Goal: Find contact information: Find contact information

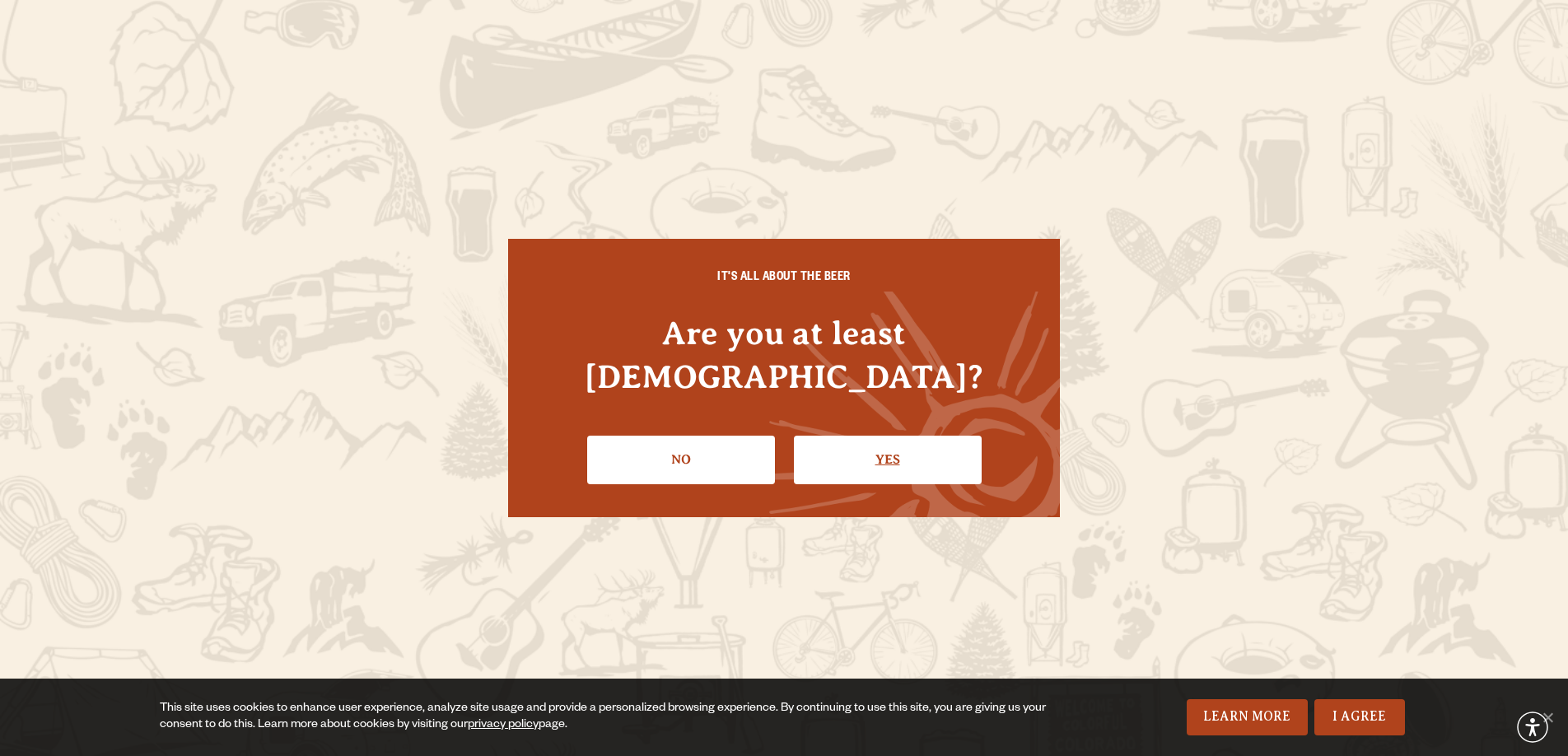
click at [842, 450] on link "Yes" at bounding box center [887, 459] width 187 height 47
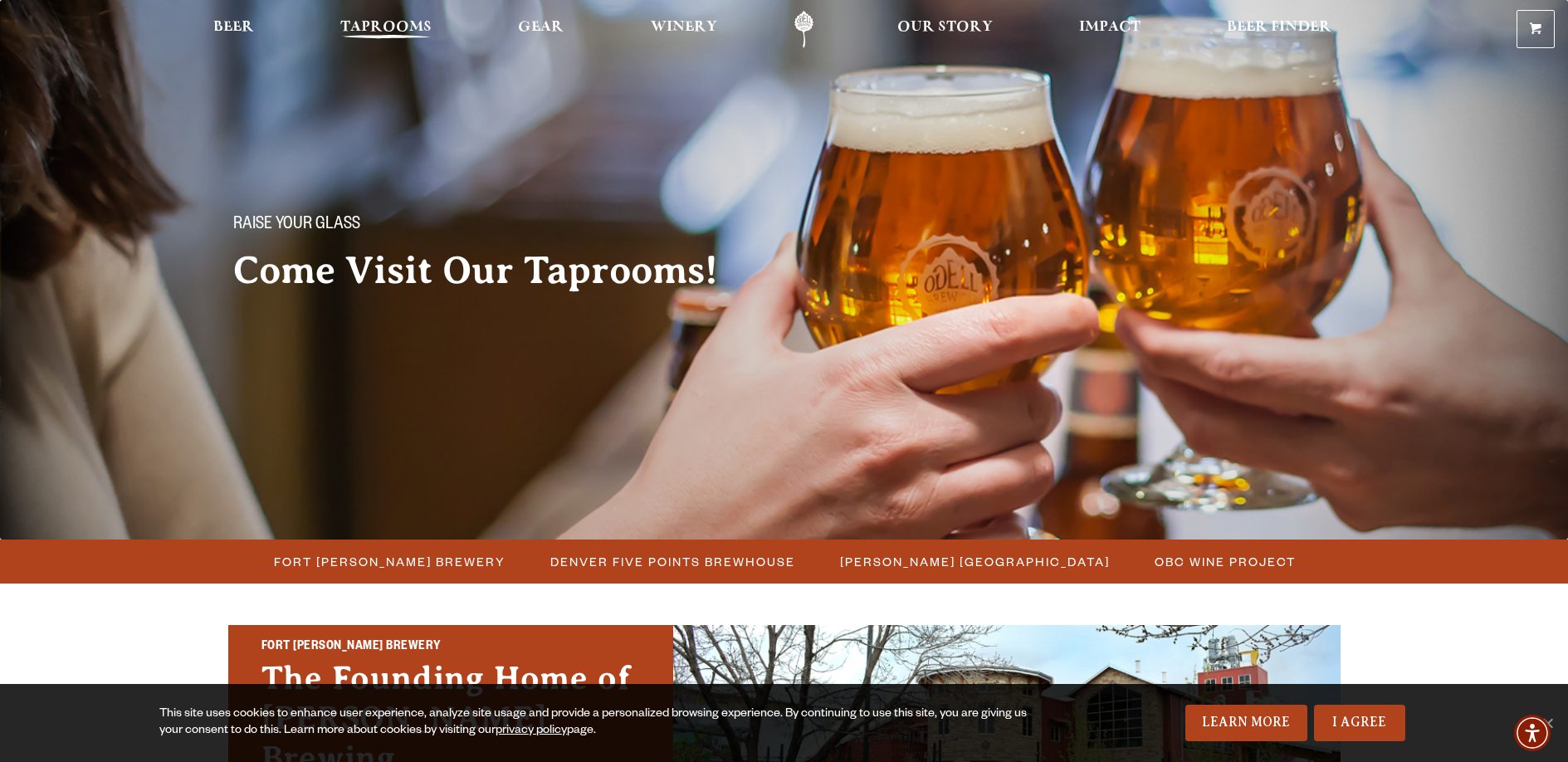
click at [395, 26] on span "Taprooms" at bounding box center [385, 28] width 91 height 13
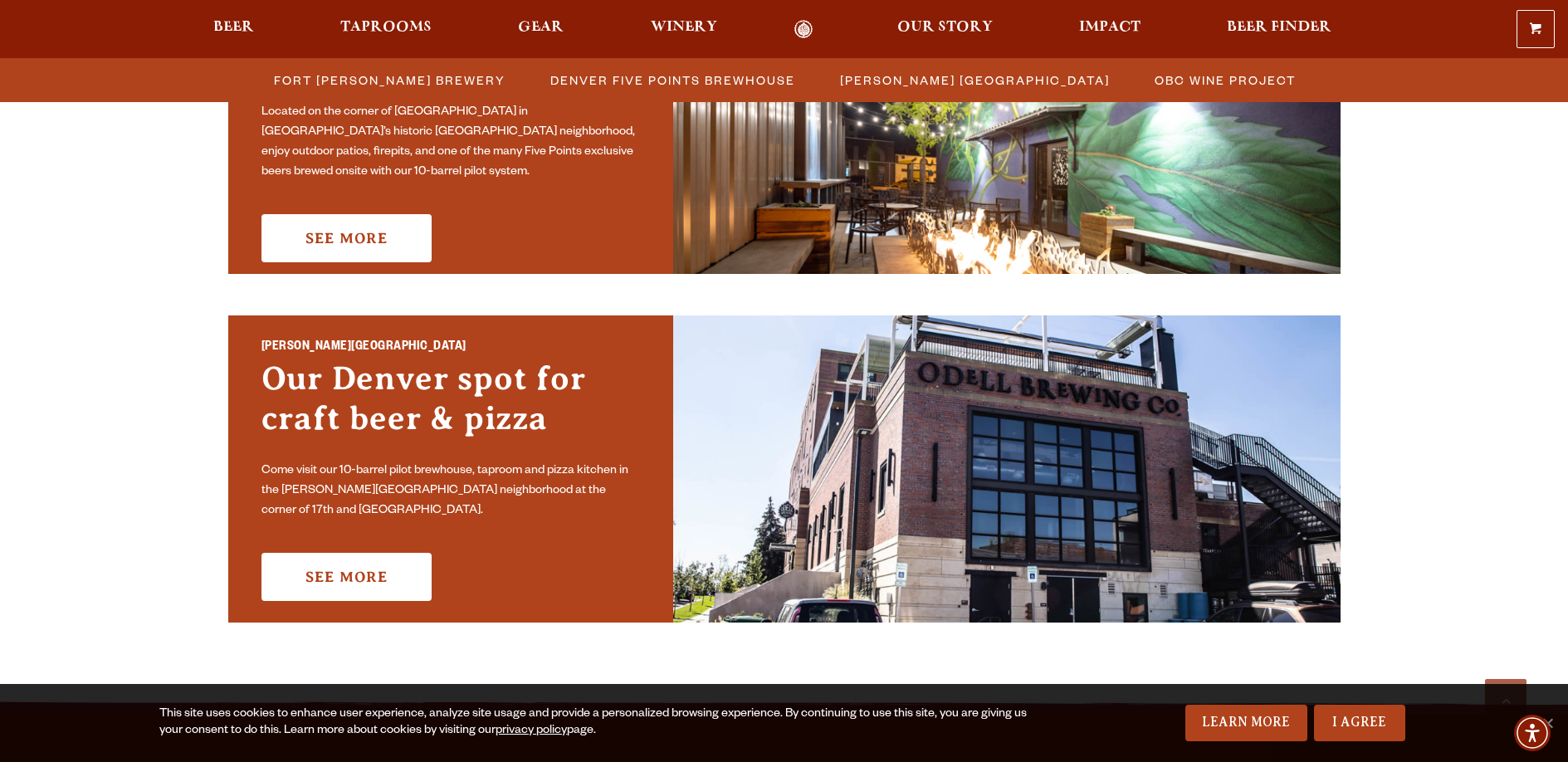
scroll to position [1007, 0]
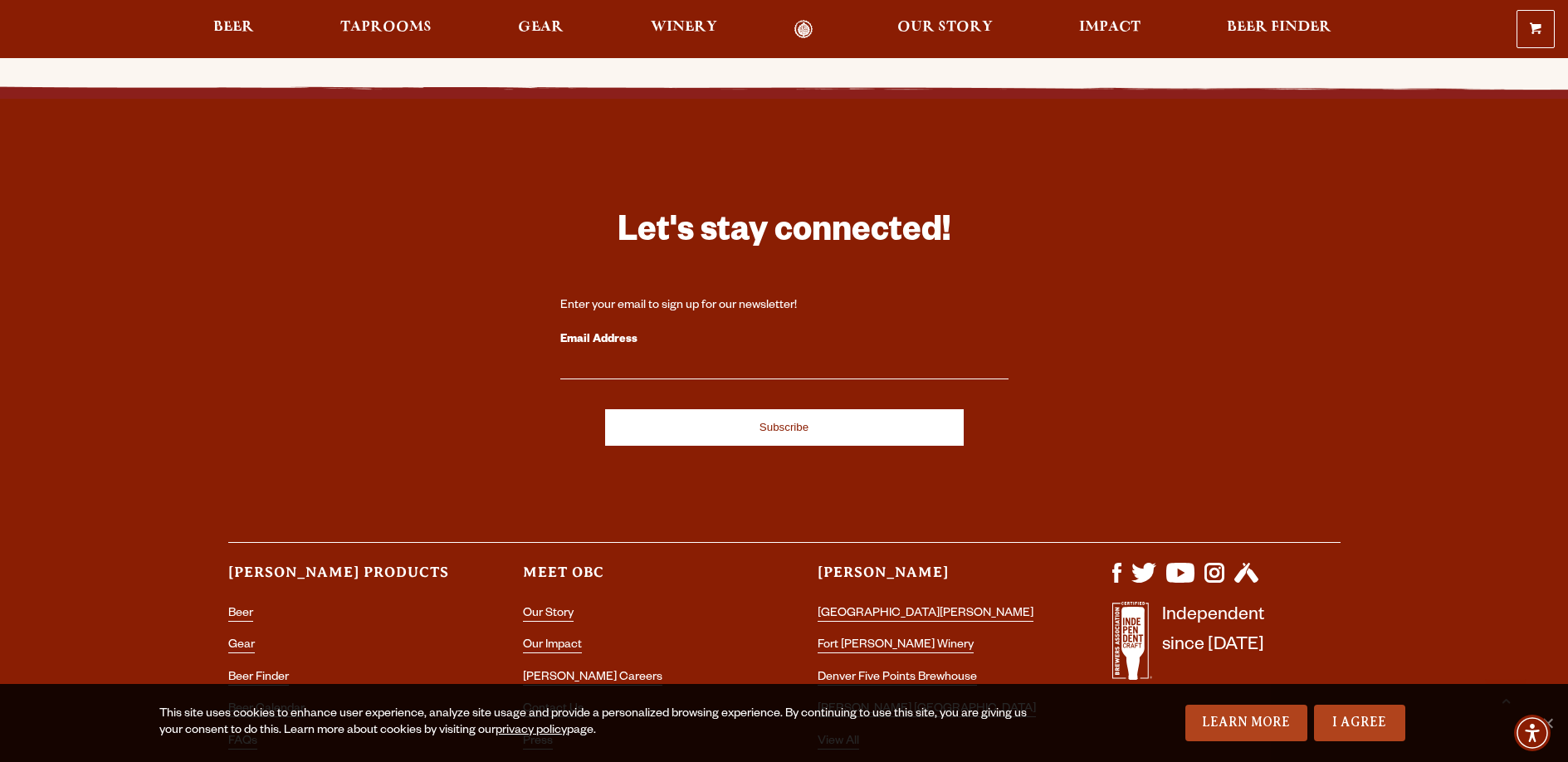
scroll to position [3161, 0]
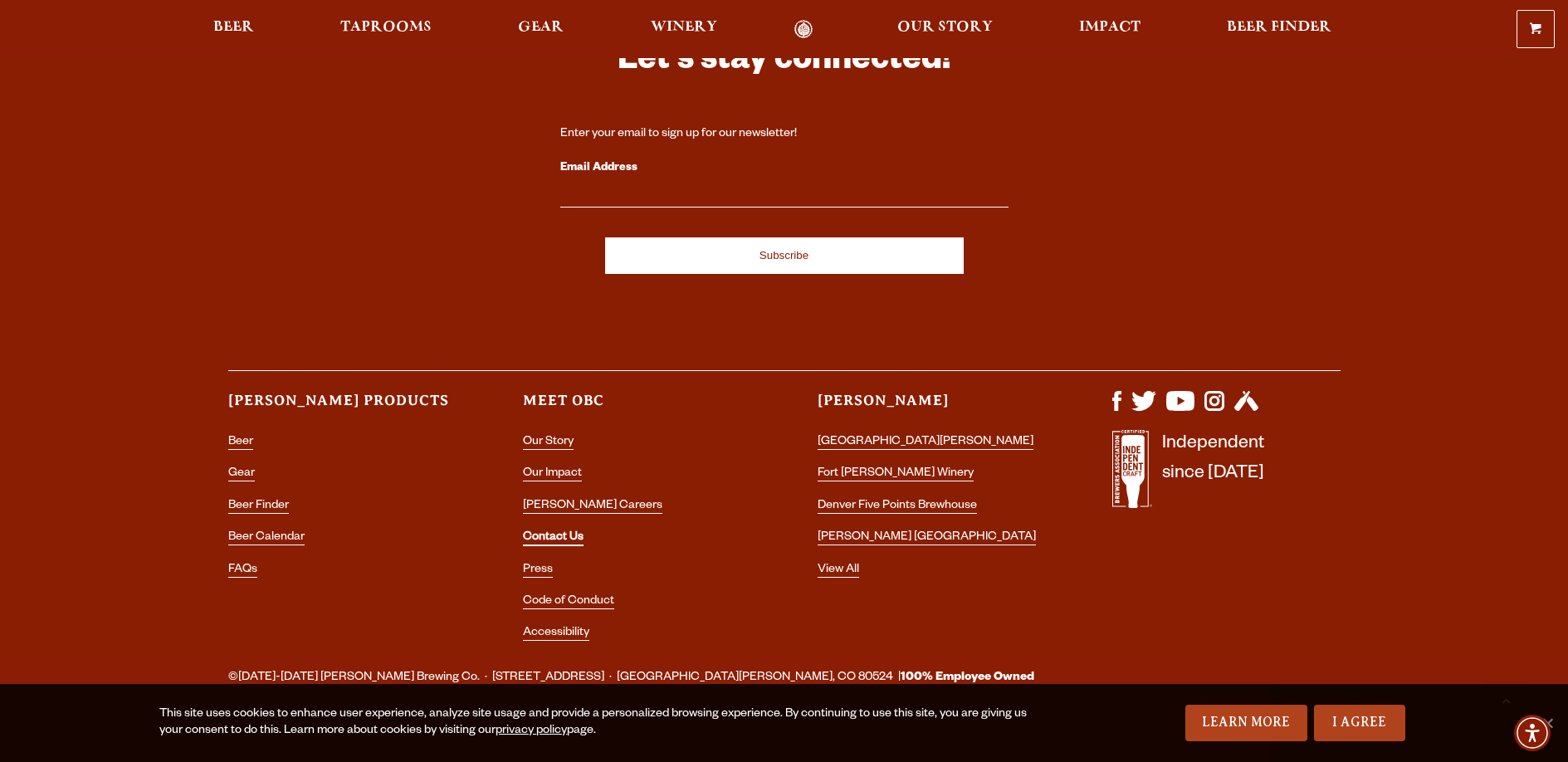
click at [567, 531] on link "Contact Us" at bounding box center [553, 539] width 60 height 15
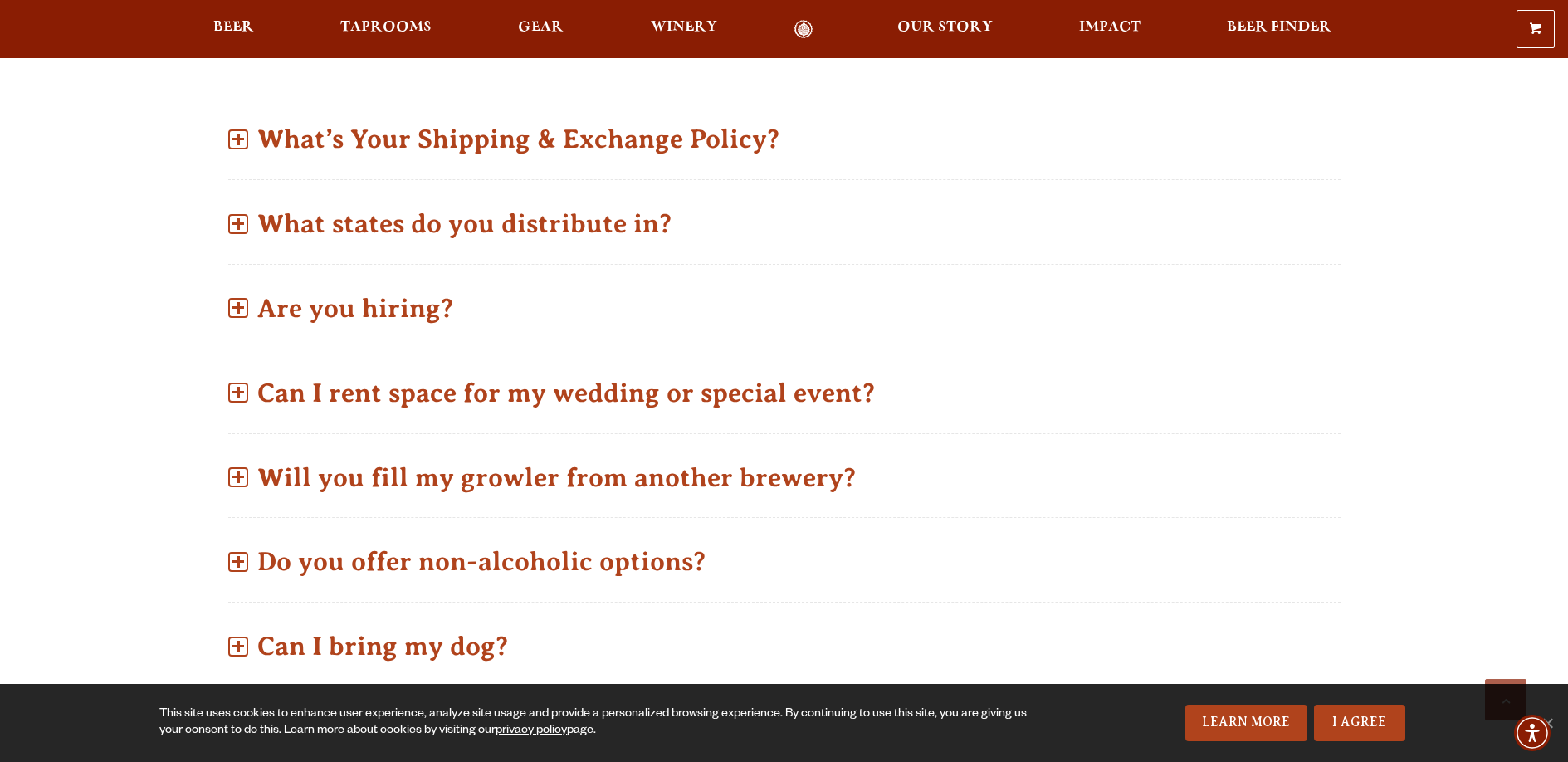
scroll to position [759, 0]
